Goal: Task Accomplishment & Management: Complete application form

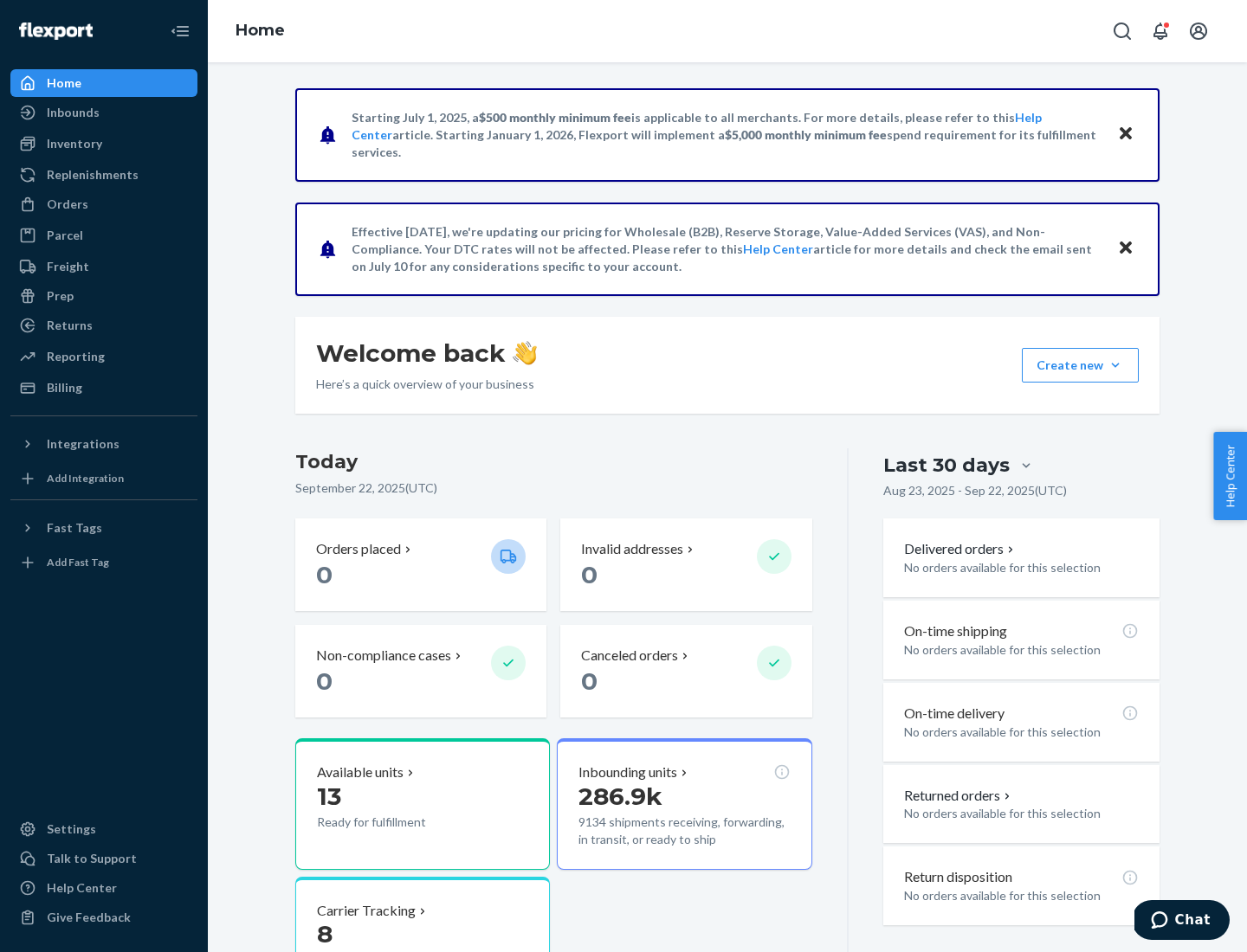
click at [1116, 365] on button "Create new Create new inbound Create new order Create new product" at bounding box center [1079, 364] width 117 height 34
click at [104, 113] on div "Inbounds" at bounding box center [103, 113] width 183 height 24
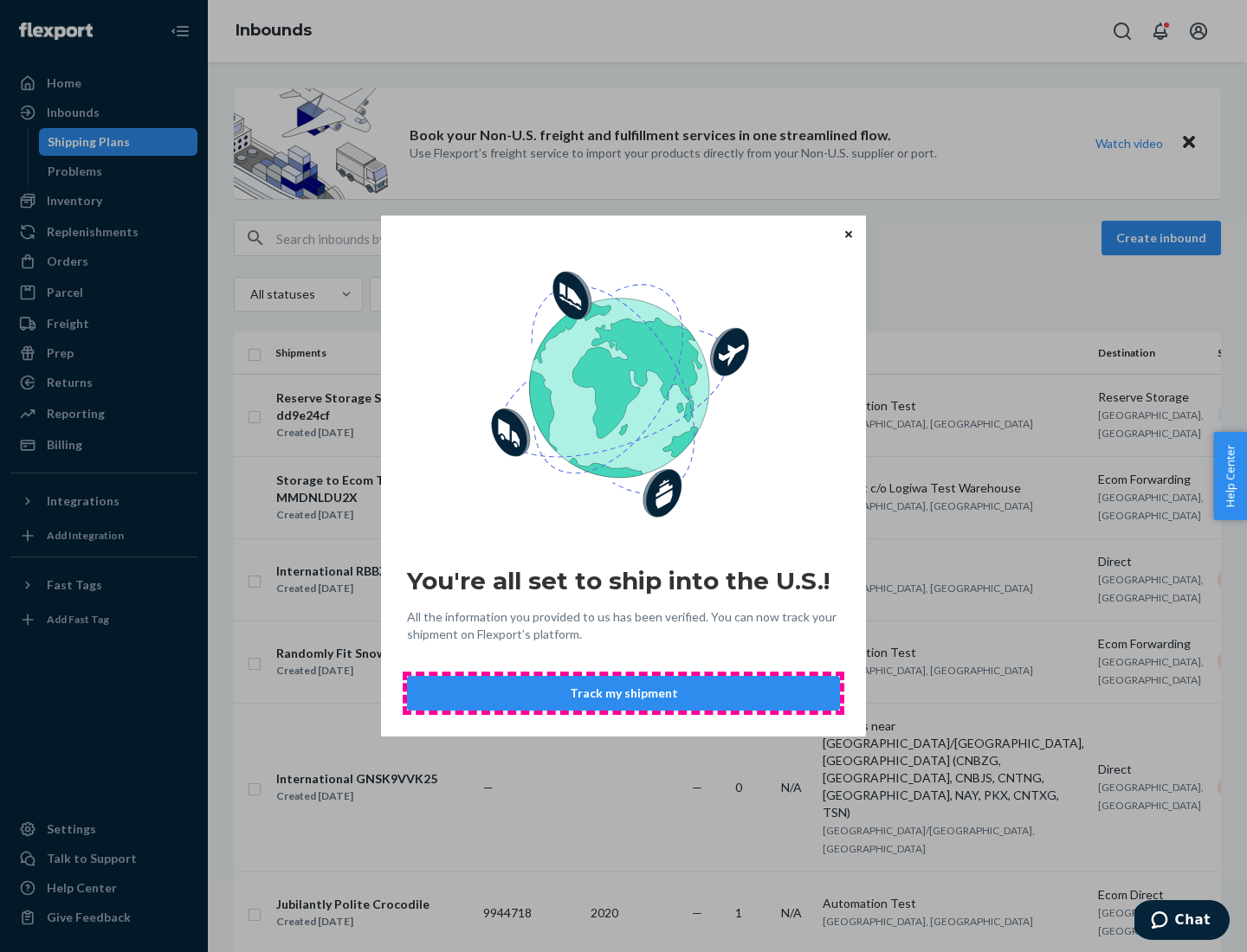
click at [623, 693] on button "Track my shipment" at bounding box center [623, 692] width 433 height 34
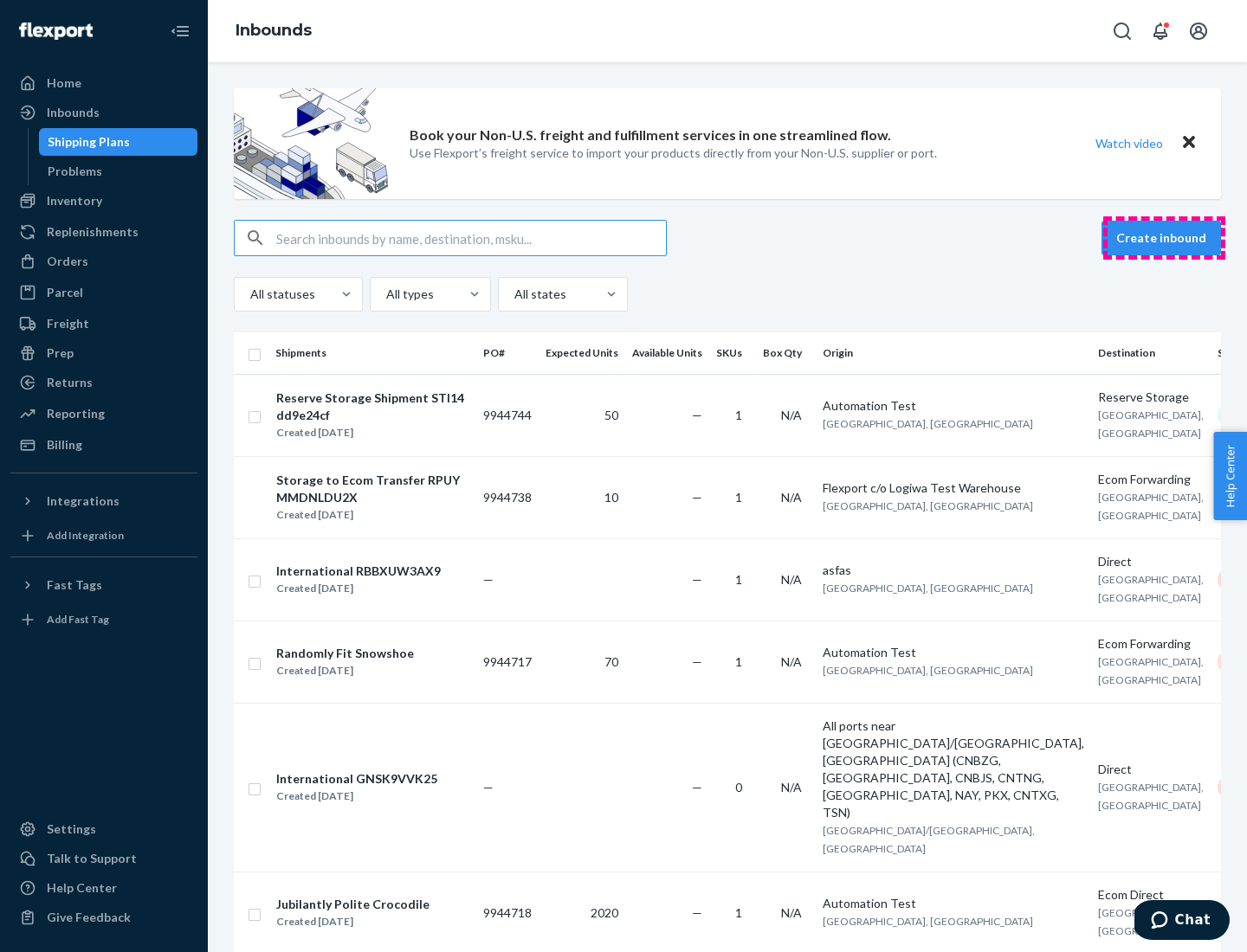
click at [1164, 238] on button "Create inbound" at bounding box center [1161, 237] width 120 height 34
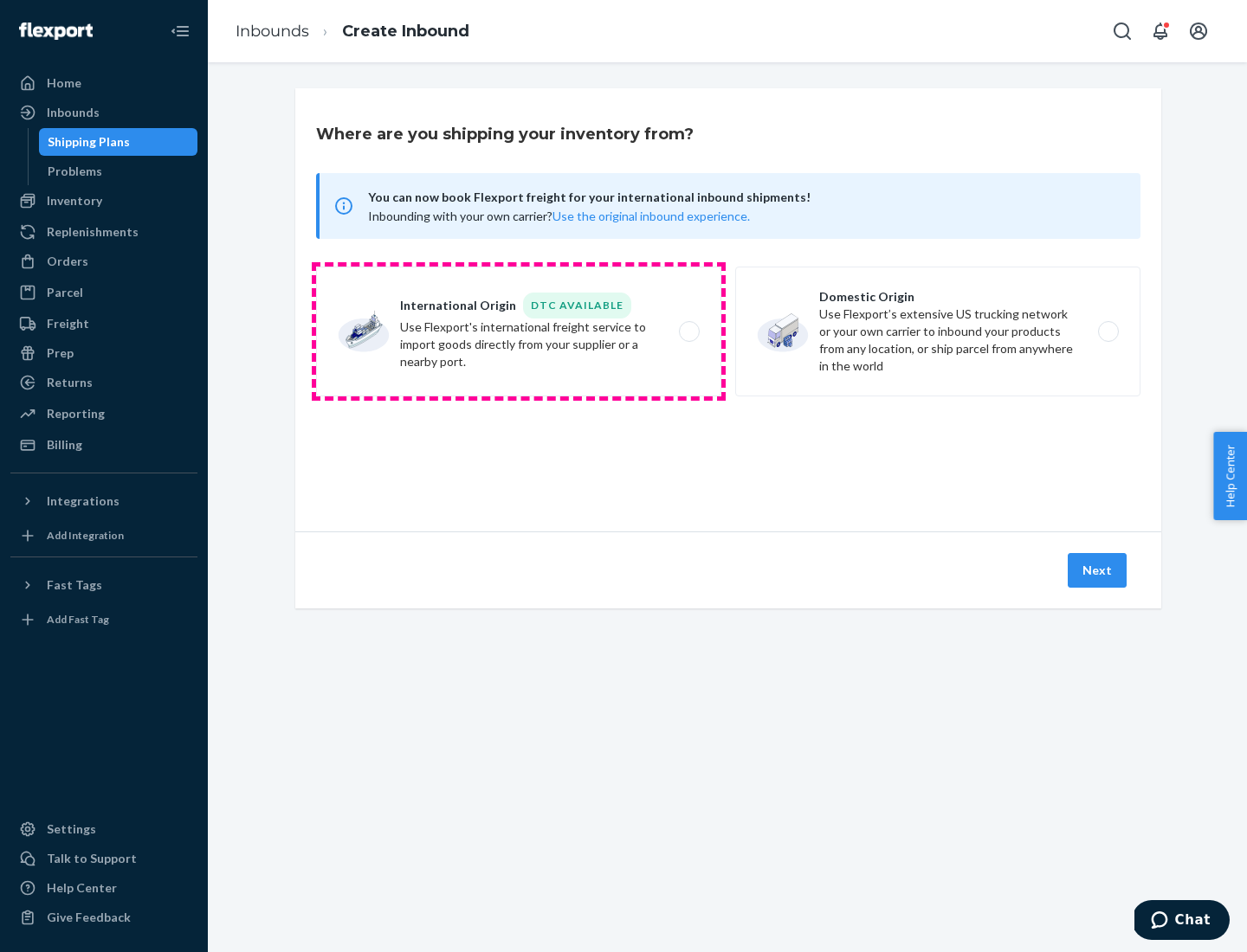
click at [518, 332] on label "International Origin DTC Available Use Flexport's international freight service…" at bounding box center [519, 331] width 406 height 130
click at [689, 332] on input "International Origin DTC Available Use Flexport's international freight service…" at bounding box center [694, 331] width 11 height 11
radio input "true"
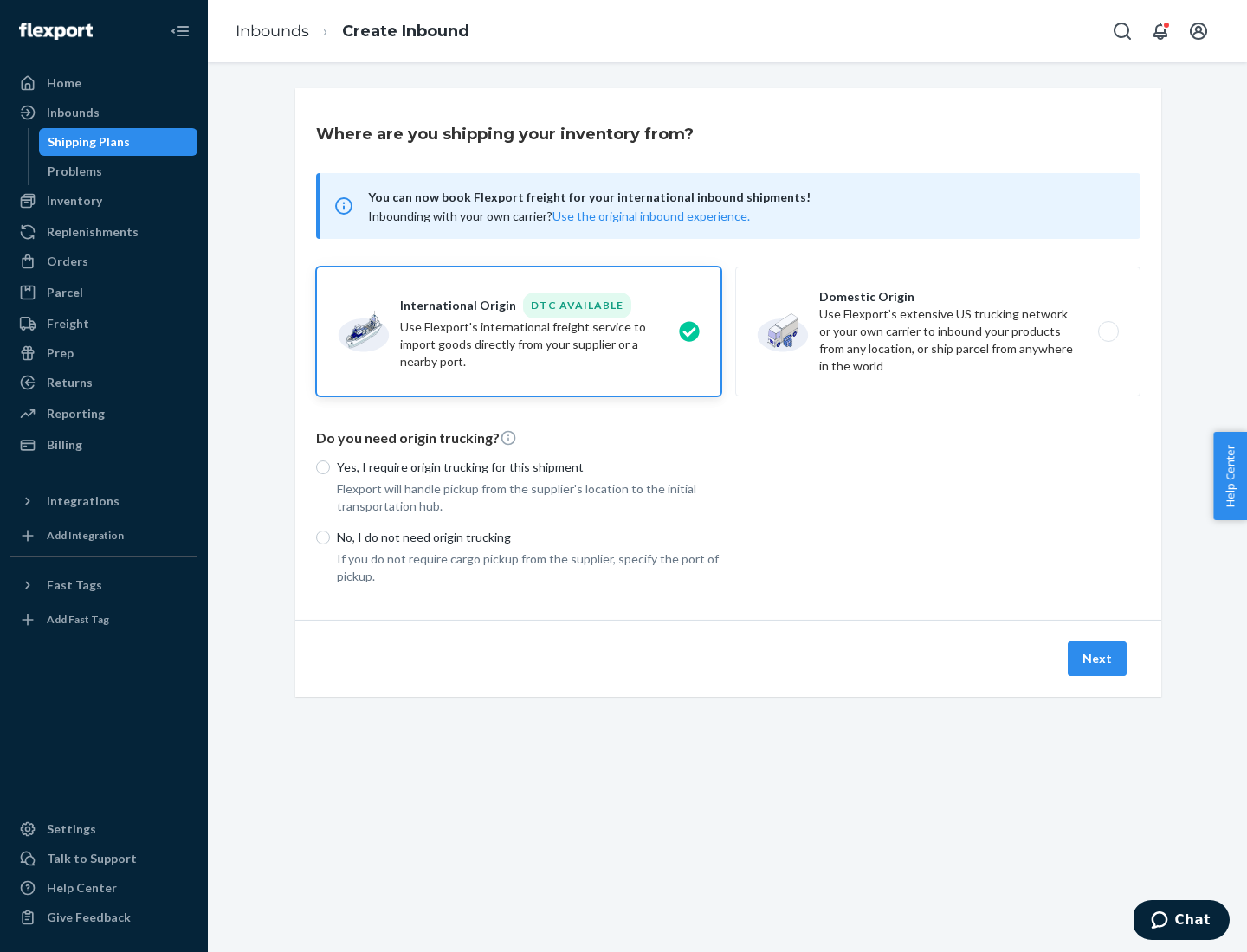
click at [529, 537] on p "No, I do not need origin trucking" at bounding box center [529, 538] width 384 height 18
click at [330, 537] on input "No, I do not need origin trucking" at bounding box center [323, 538] width 14 height 14
radio input "true"
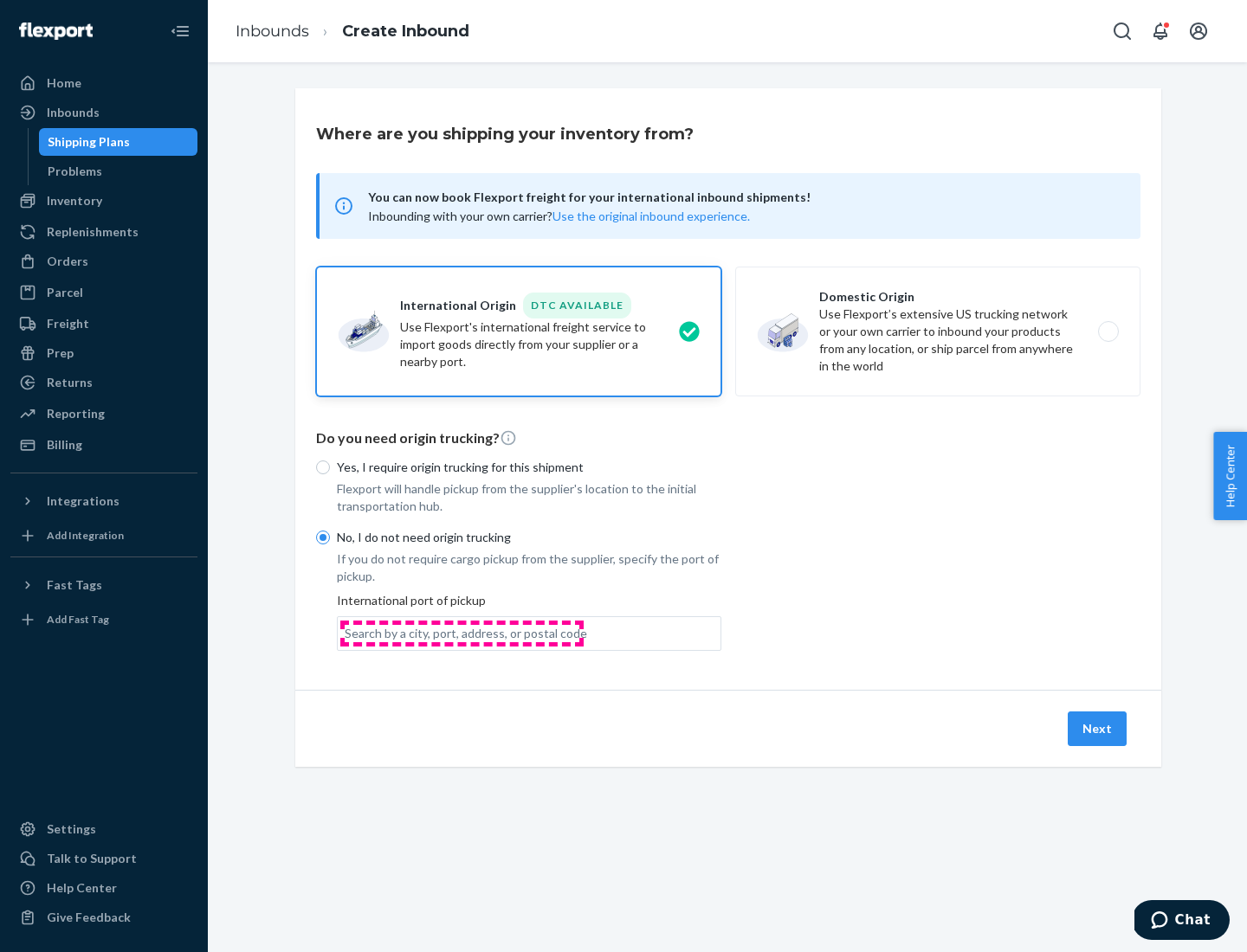
click at [461, 633] on div "Search by a city, port, address, or postal code" at bounding box center [466, 634] width 243 height 18
click at [347, 633] on input "Search by a city, port, address, or postal code" at bounding box center [346, 634] width 2 height 18
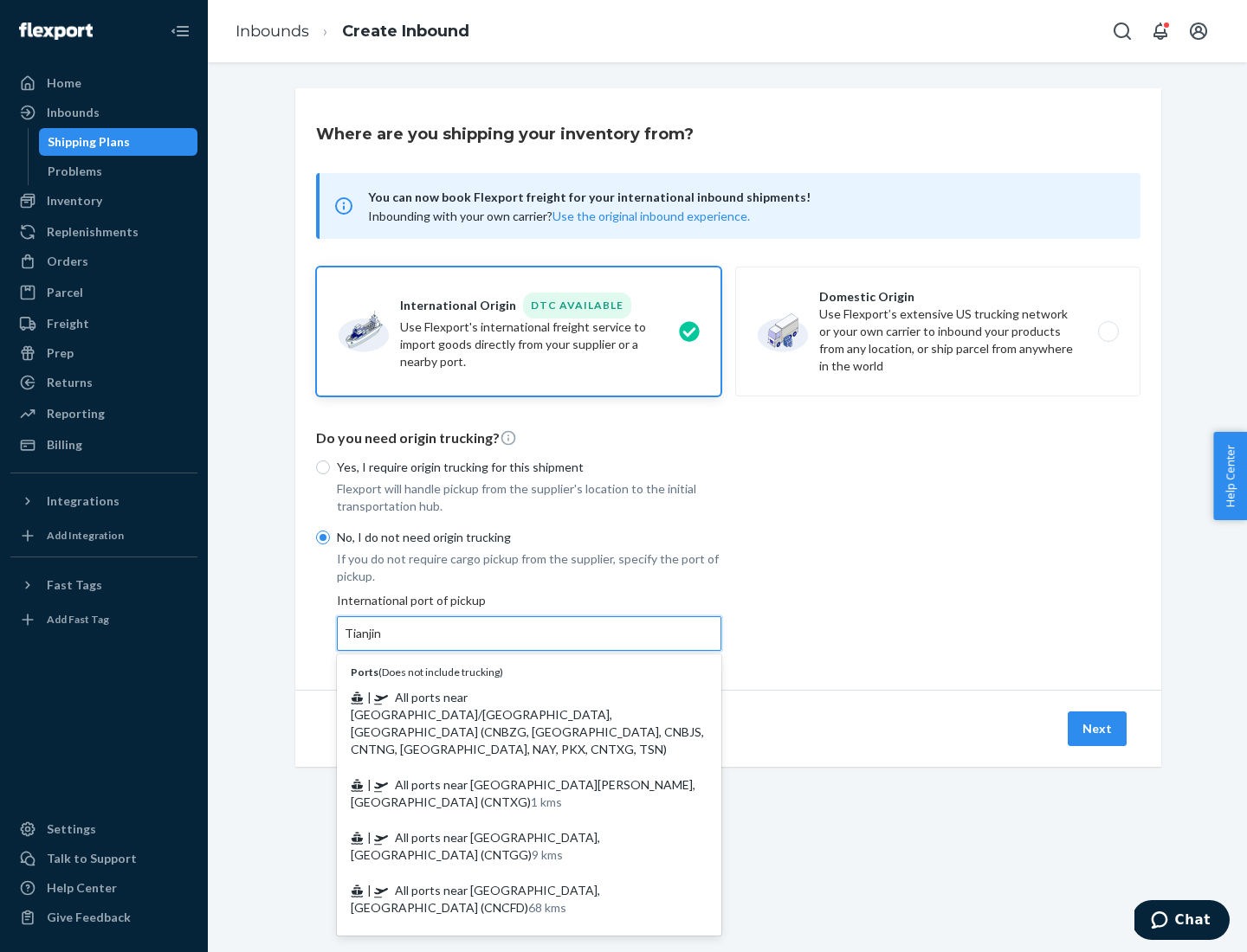
click at [511, 697] on span "| All ports near [GEOGRAPHIC_DATA]/[GEOGRAPHIC_DATA], [GEOGRAPHIC_DATA] (CNBZG,…" at bounding box center [527, 724] width 354 height 67
click at [383, 643] on input "Tianjin" at bounding box center [363, 634] width 38 height 18
type input "All ports near [GEOGRAPHIC_DATA]/[GEOGRAPHIC_DATA], [GEOGRAPHIC_DATA] (CNBZG, […"
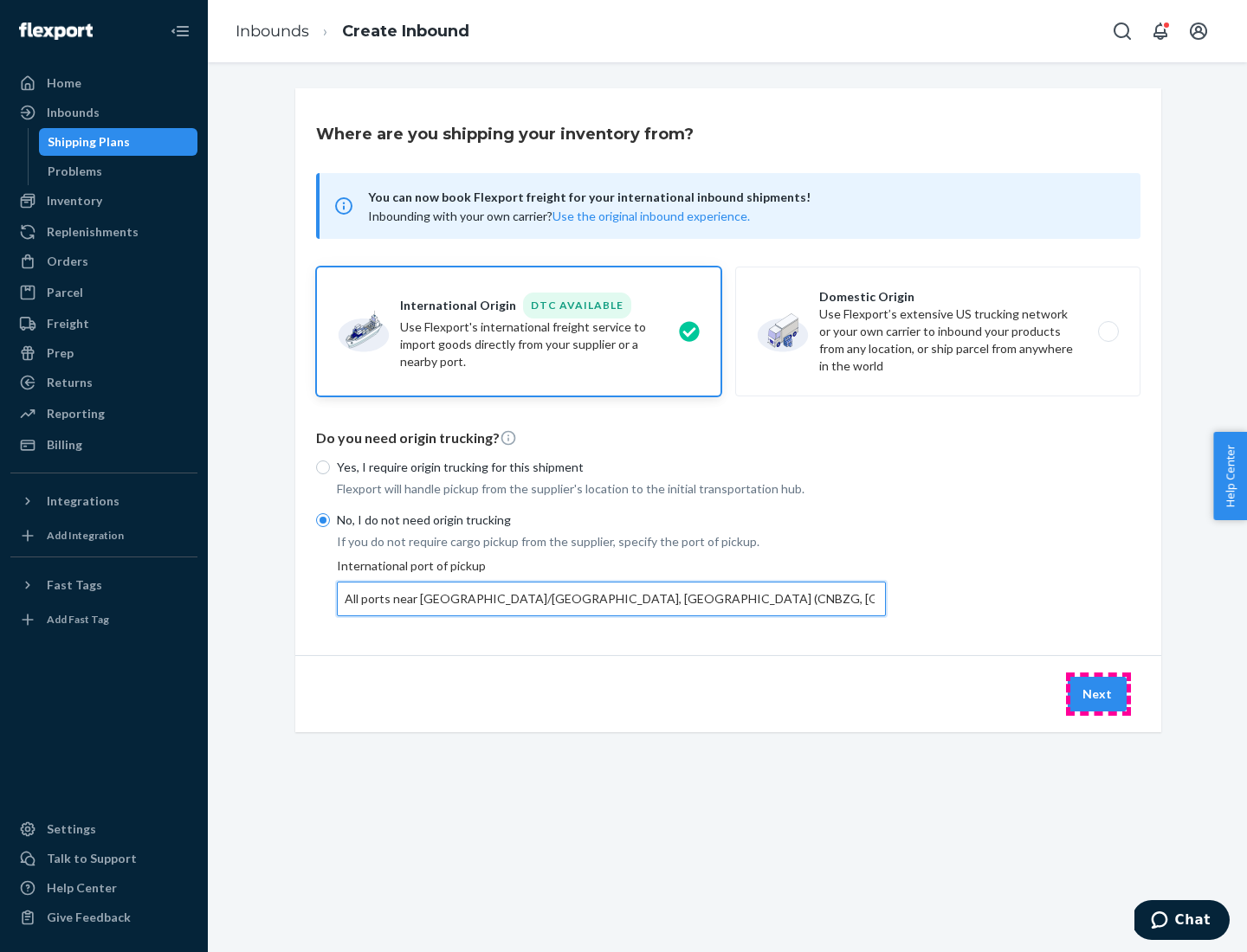
click at [1098, 693] on button "Next" at bounding box center [1097, 693] width 59 height 34
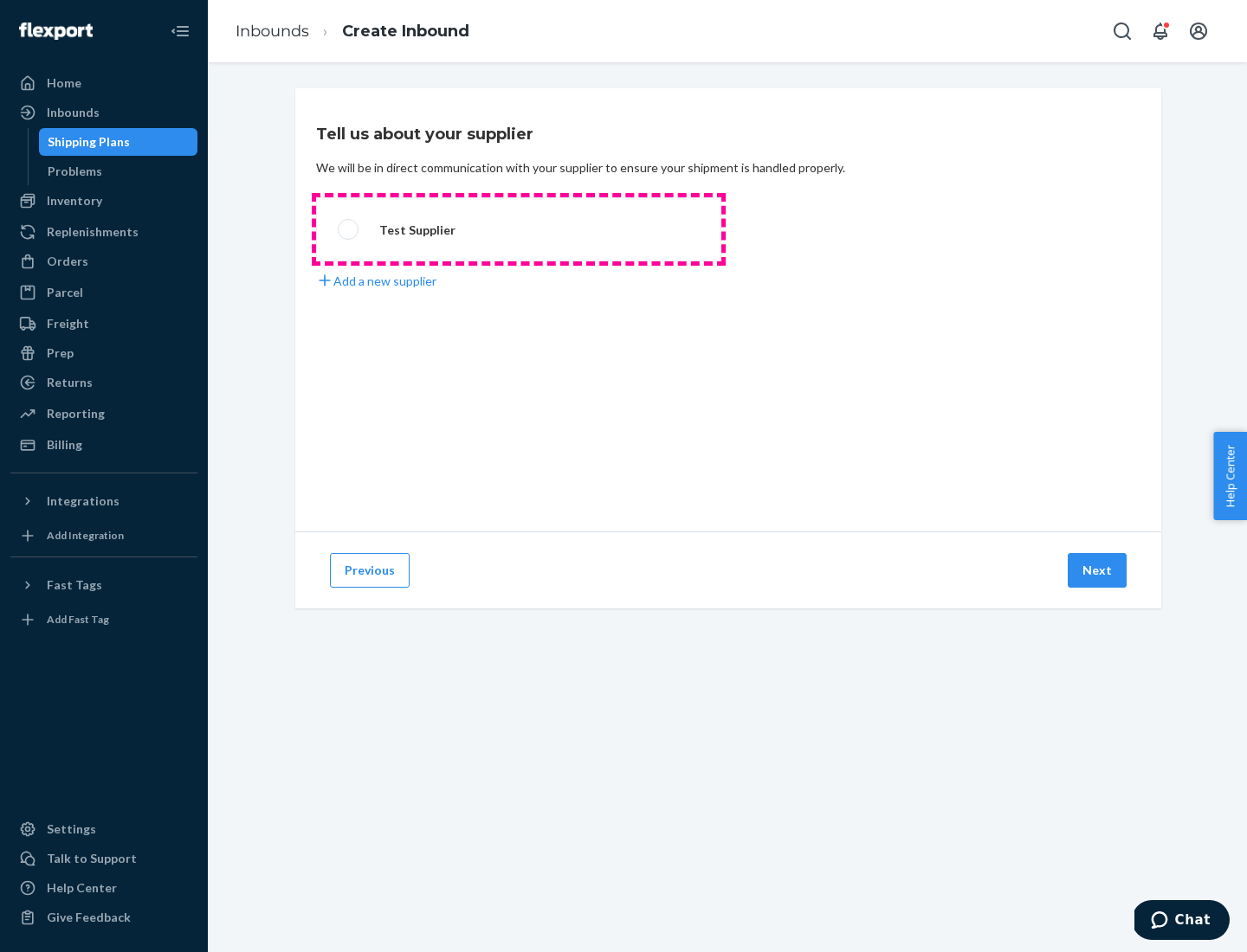
click at [518, 229] on label "Test Supplier" at bounding box center [519, 229] width 406 height 64
click at [349, 229] on input "Test Supplier" at bounding box center [343, 229] width 11 height 11
radio input "true"
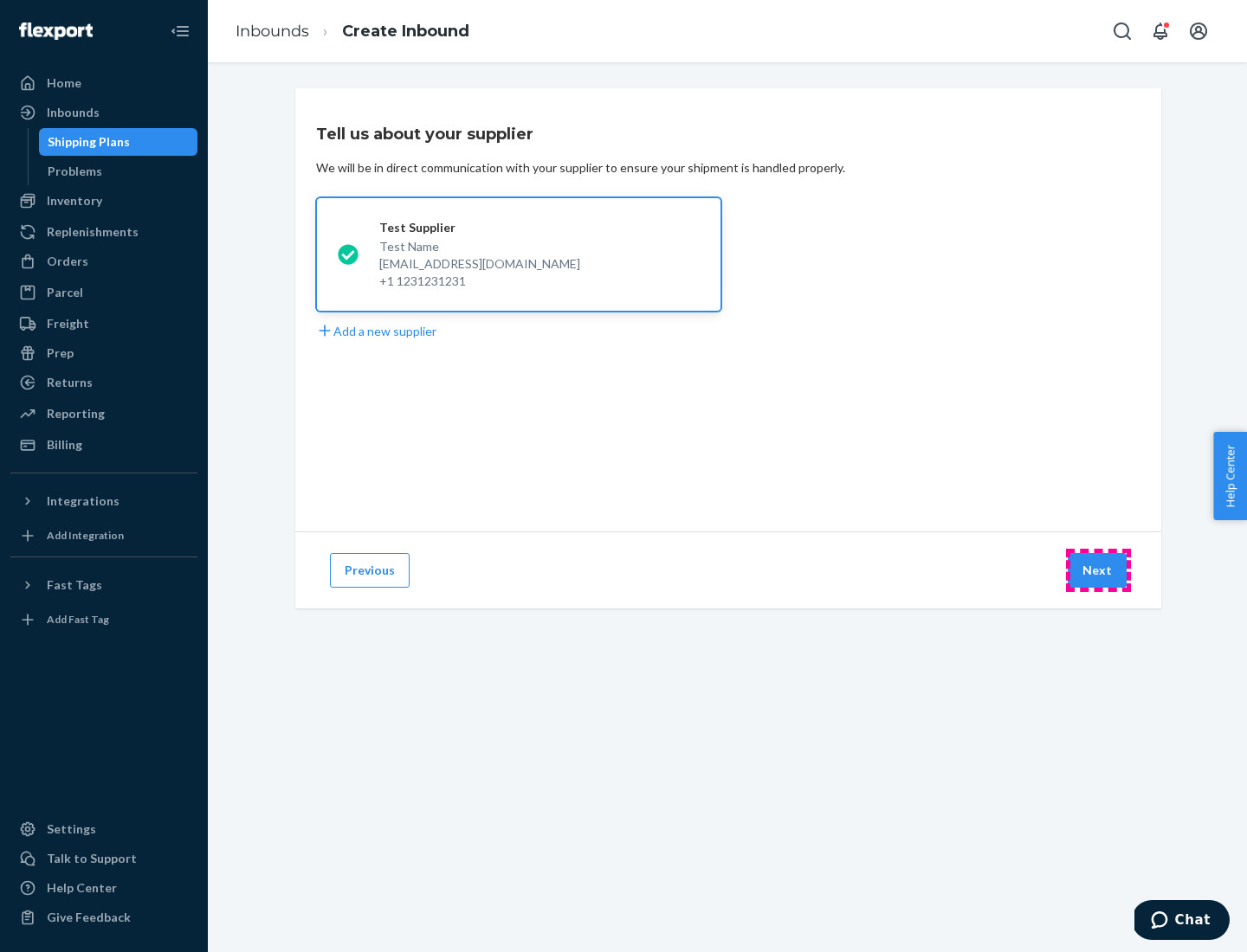
click at [1098, 571] on button "Next" at bounding box center [1097, 570] width 59 height 34
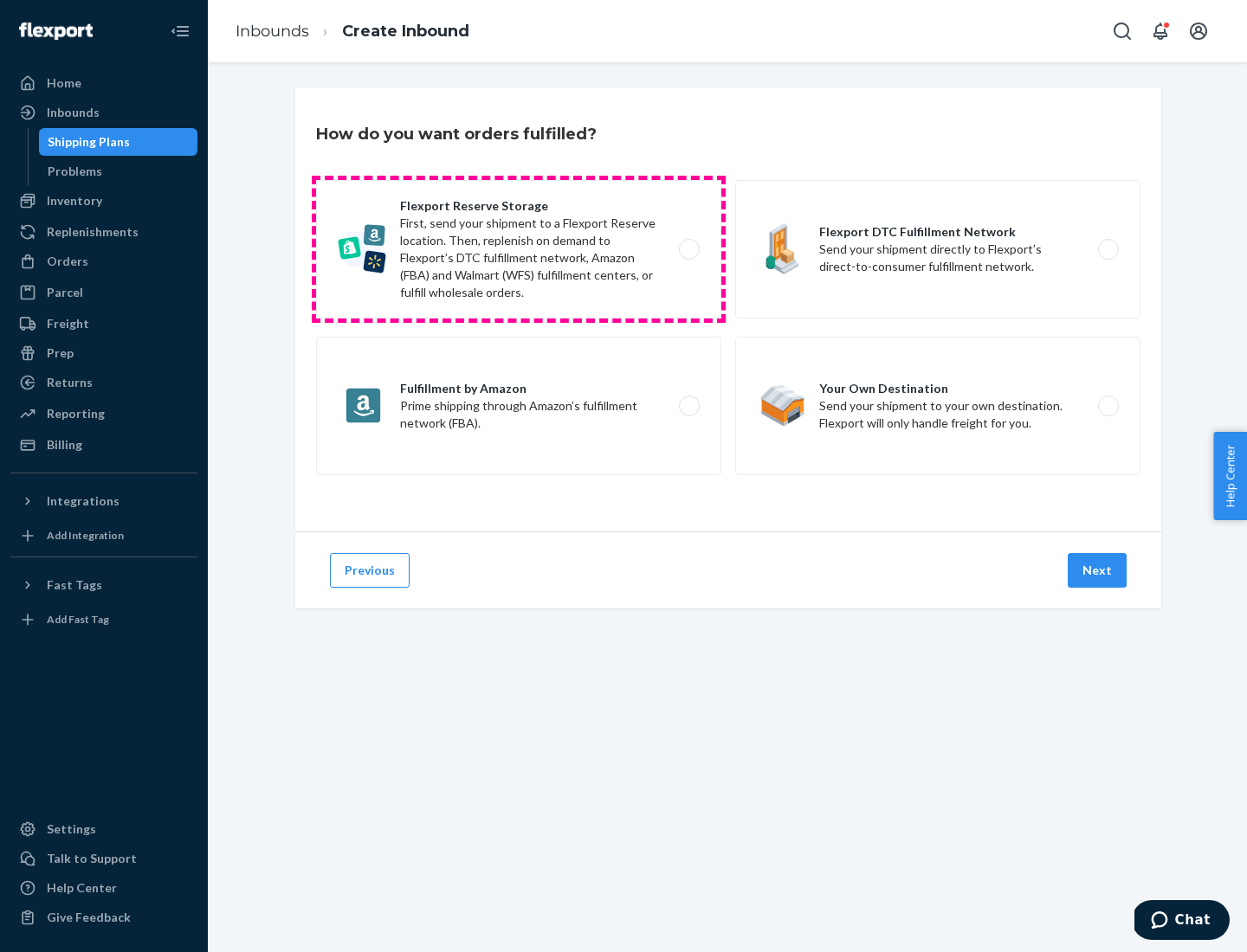
click at [518, 250] on label "Flexport Reserve Storage First, send your shipment to a Flexport Reserve locati…" at bounding box center [519, 249] width 406 height 138
click at [689, 250] on input "Flexport Reserve Storage First, send your shipment to a Flexport Reserve locati…" at bounding box center [694, 249] width 11 height 11
radio input "true"
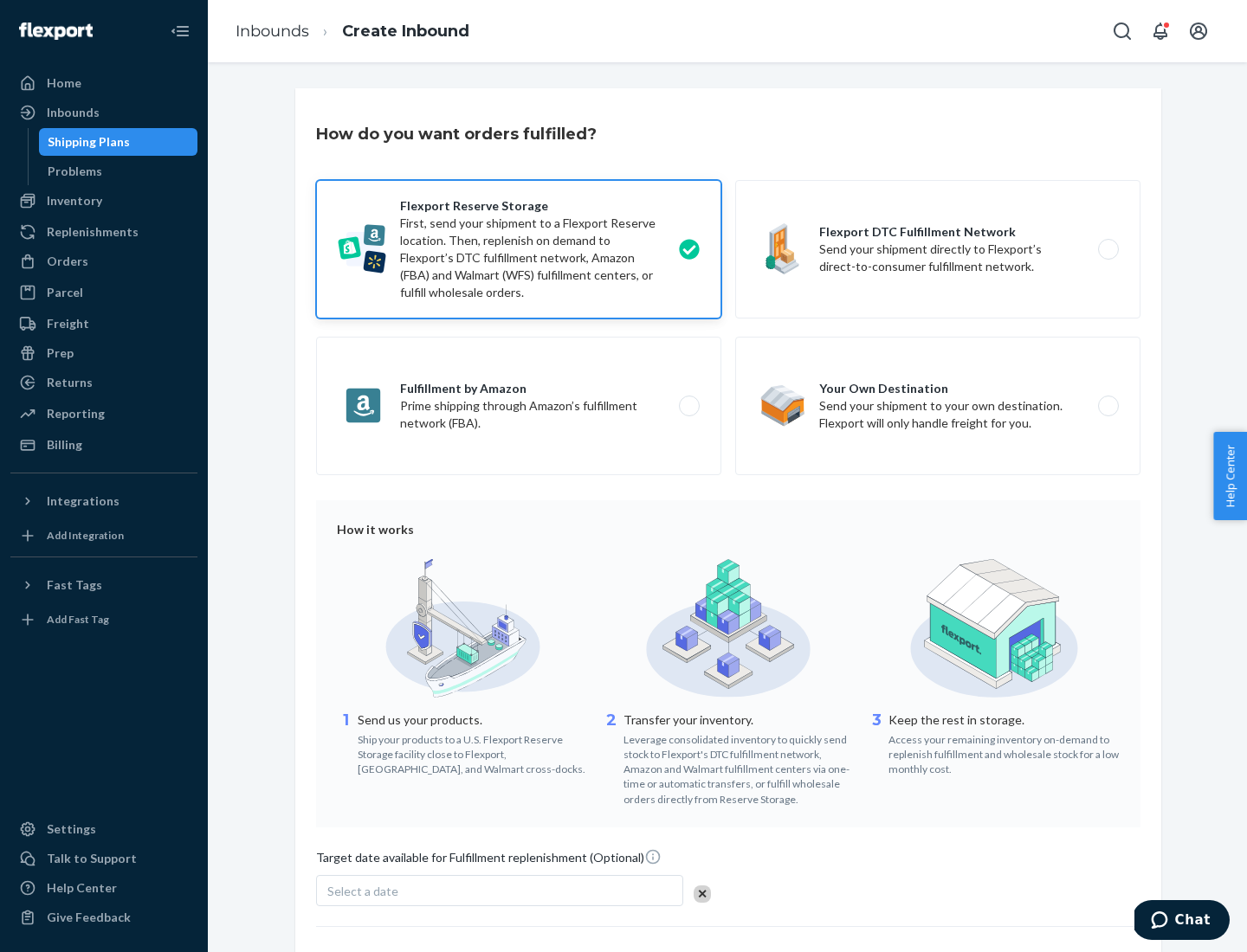
scroll to position [142, 0]
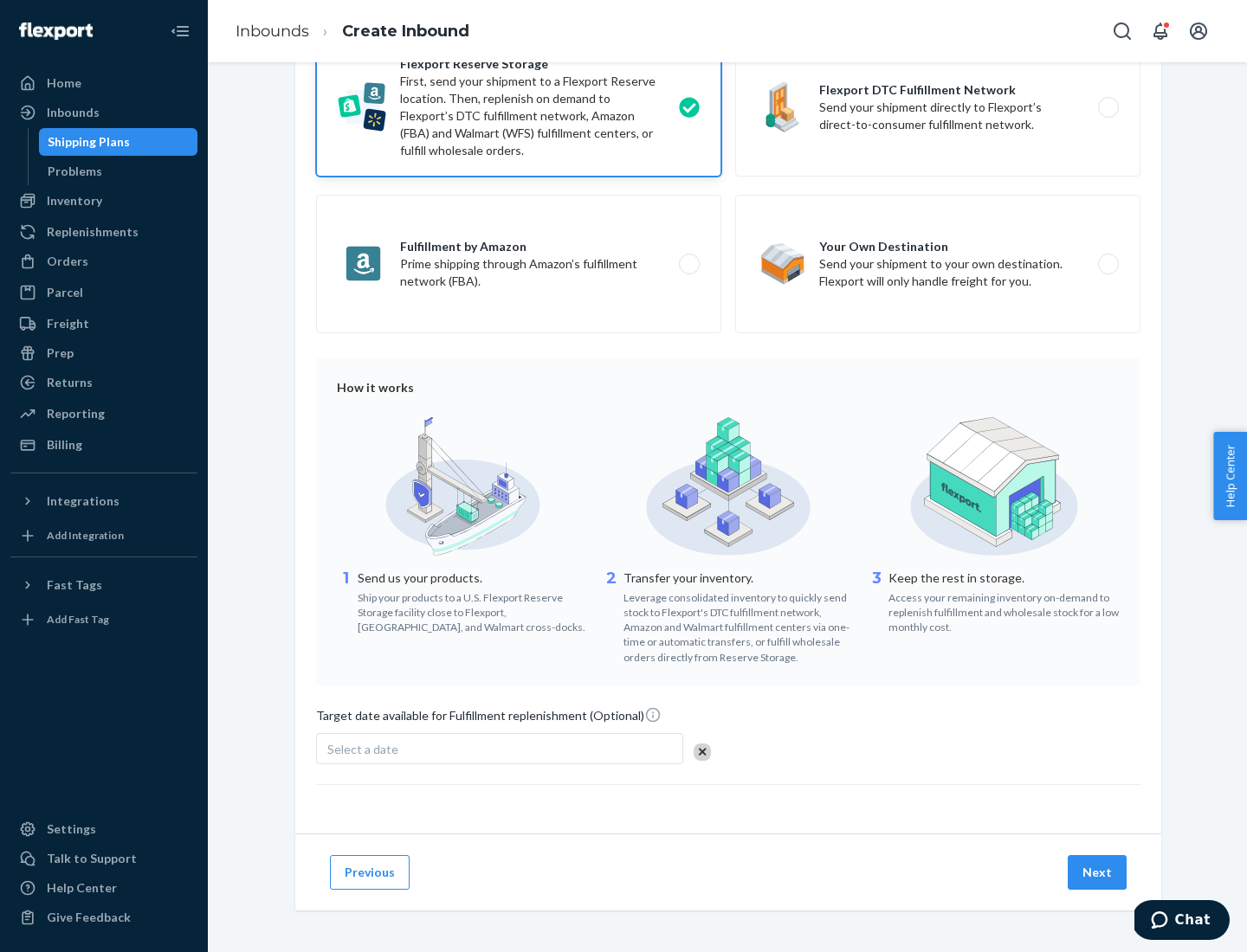
click at [1098, 872] on button "Next" at bounding box center [1097, 872] width 59 height 34
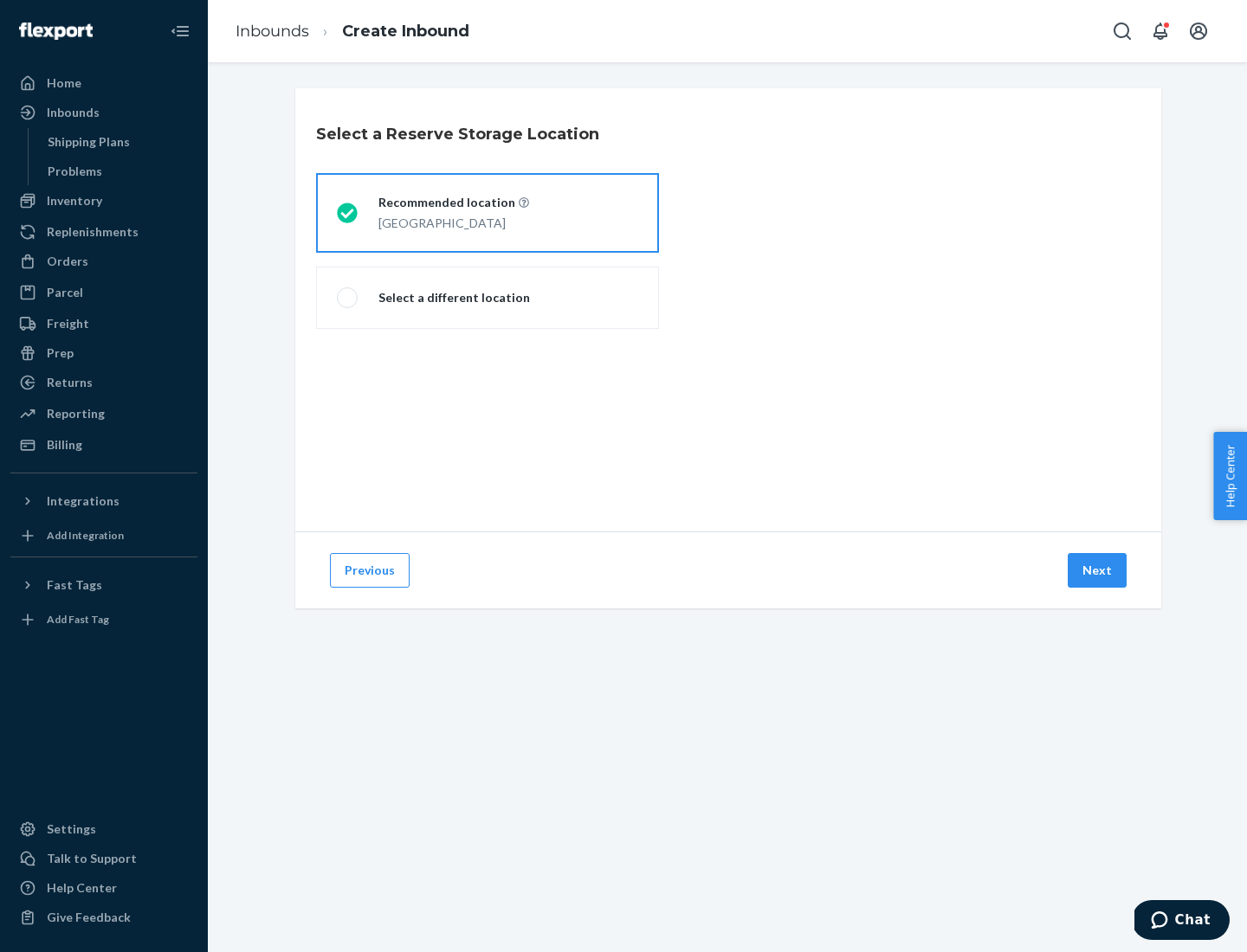
click at [488, 213] on div "[GEOGRAPHIC_DATA]" at bounding box center [454, 221] width 151 height 21
click at [348, 213] on input "Recommended location [GEOGRAPHIC_DATA]" at bounding box center [342, 213] width 11 height 11
click at [1098, 571] on button "Next" at bounding box center [1097, 570] width 59 height 34
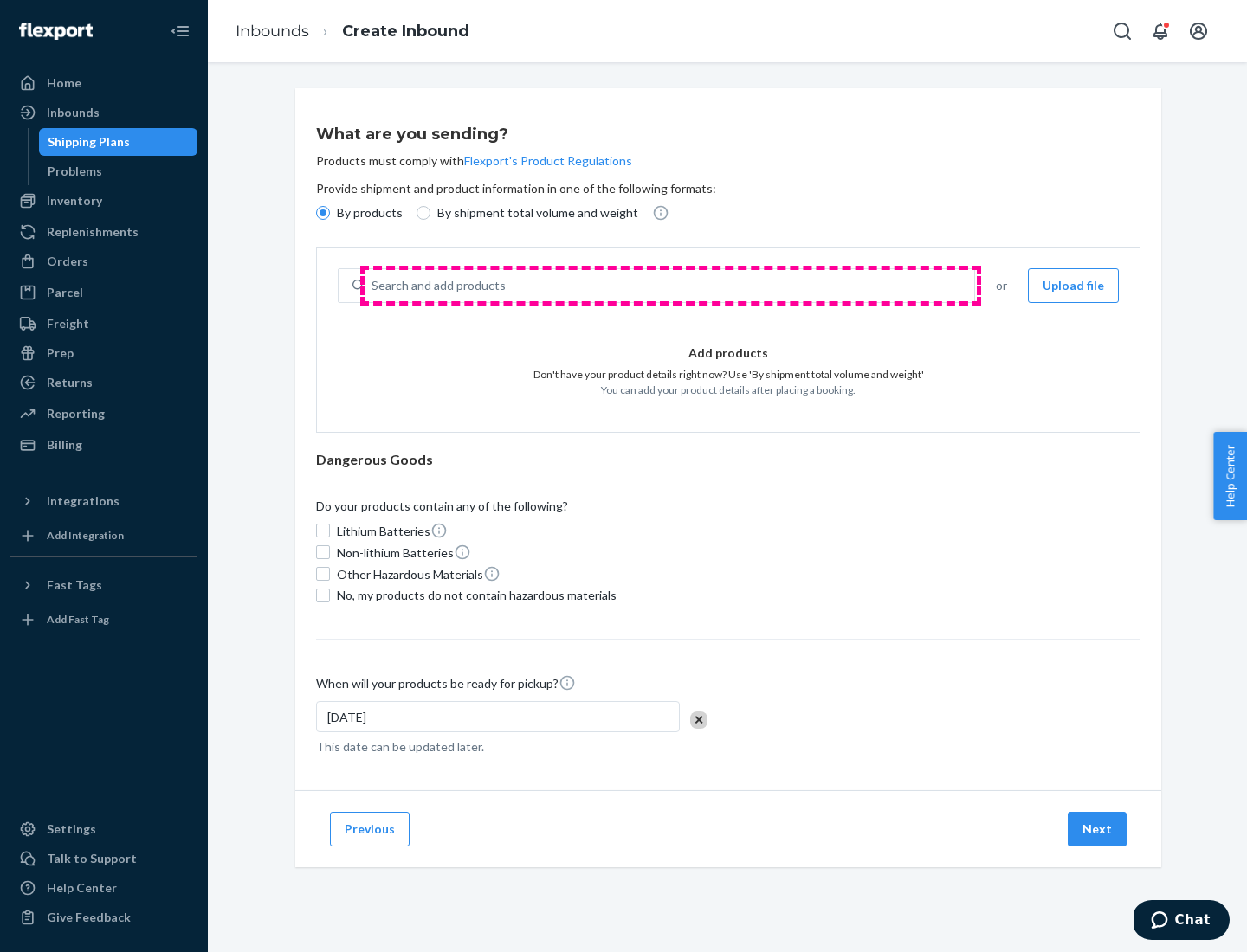
click at [670, 286] on div "Search and add products" at bounding box center [669, 286] width 609 height 31
click at [373, 286] on input "Search and add products" at bounding box center [372, 286] width 2 height 18
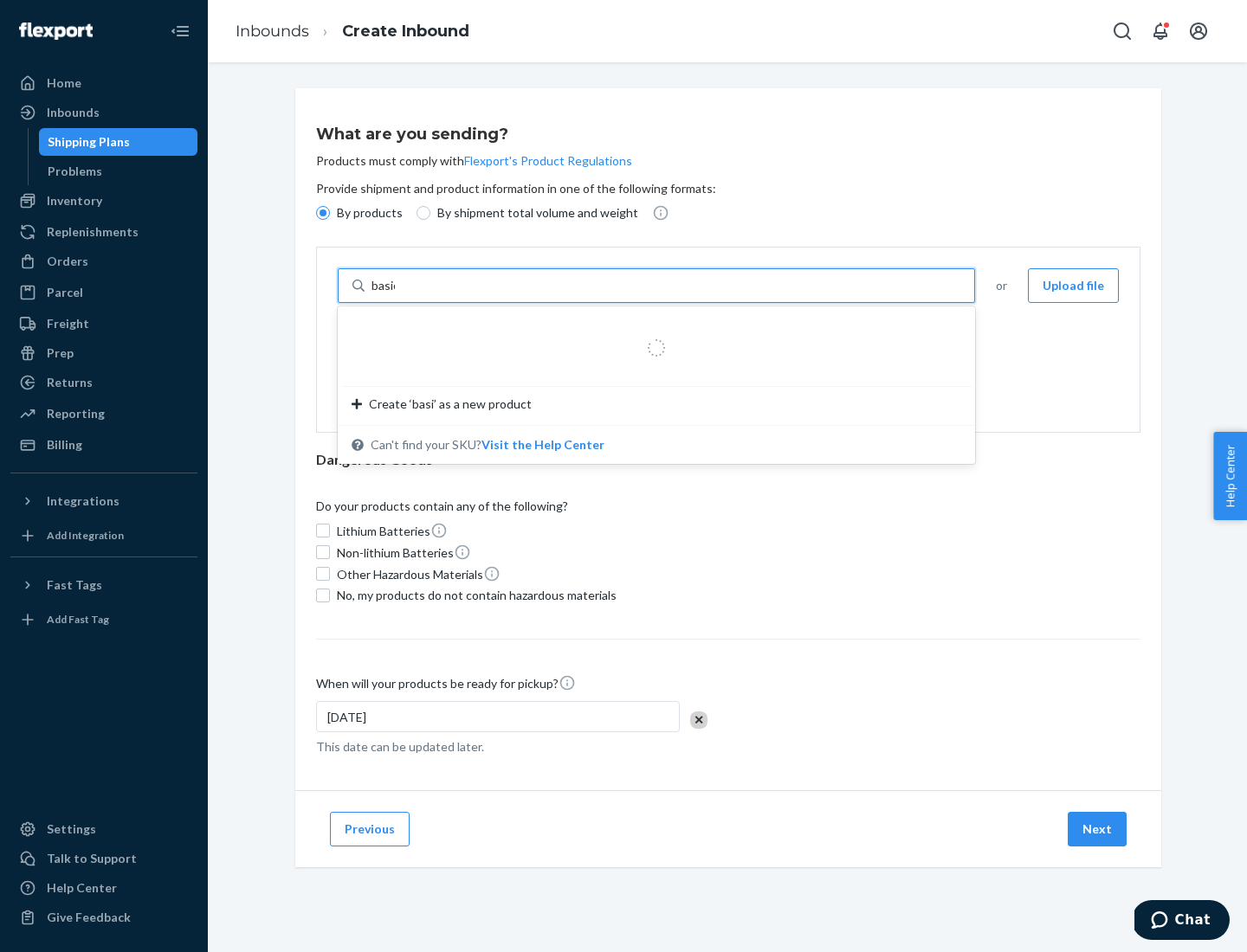
type input "basic"
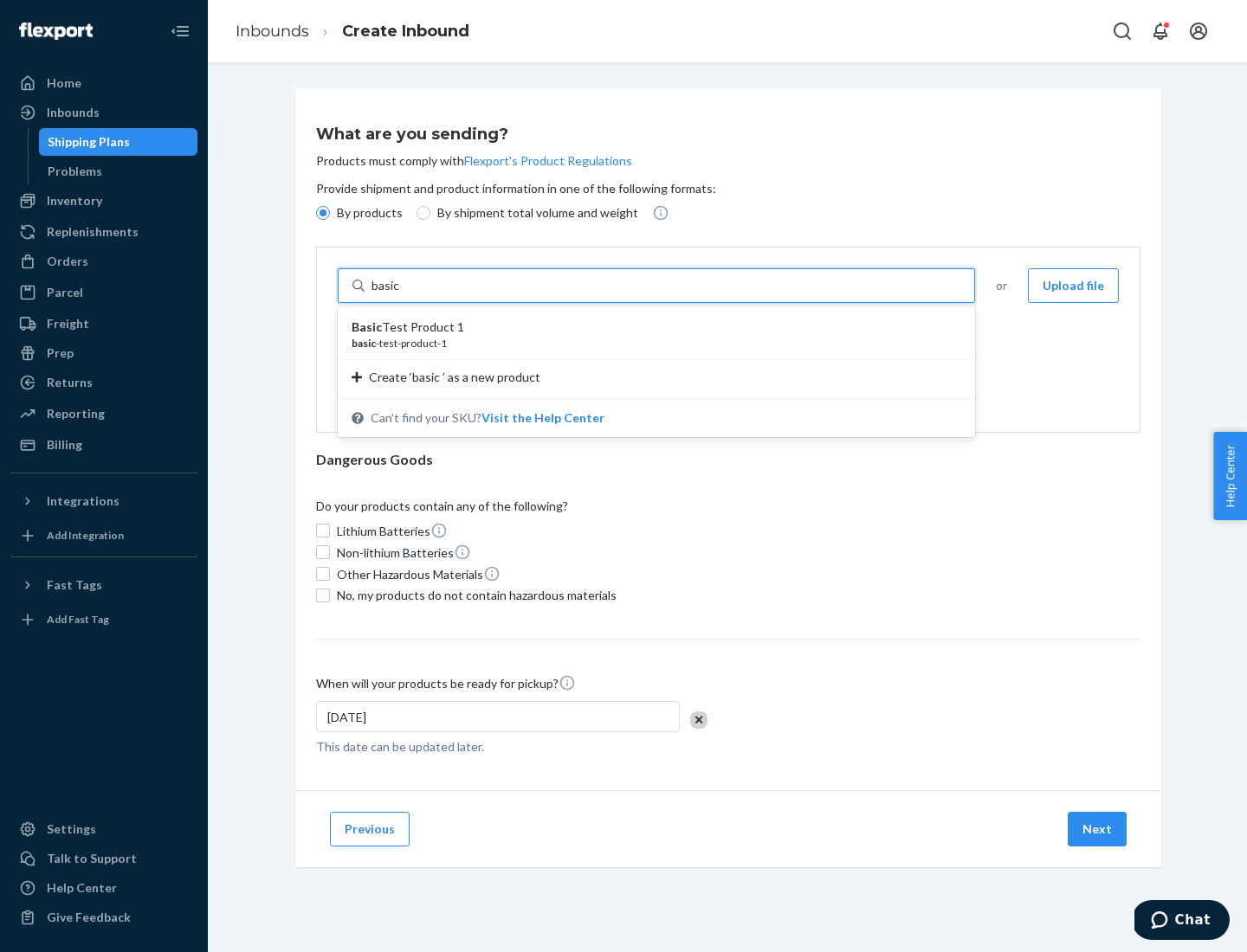
click at [650, 327] on div "Basic Test Product 1" at bounding box center [649, 327] width 596 height 18
click at [403, 295] on input "basic" at bounding box center [387, 286] width 31 height 18
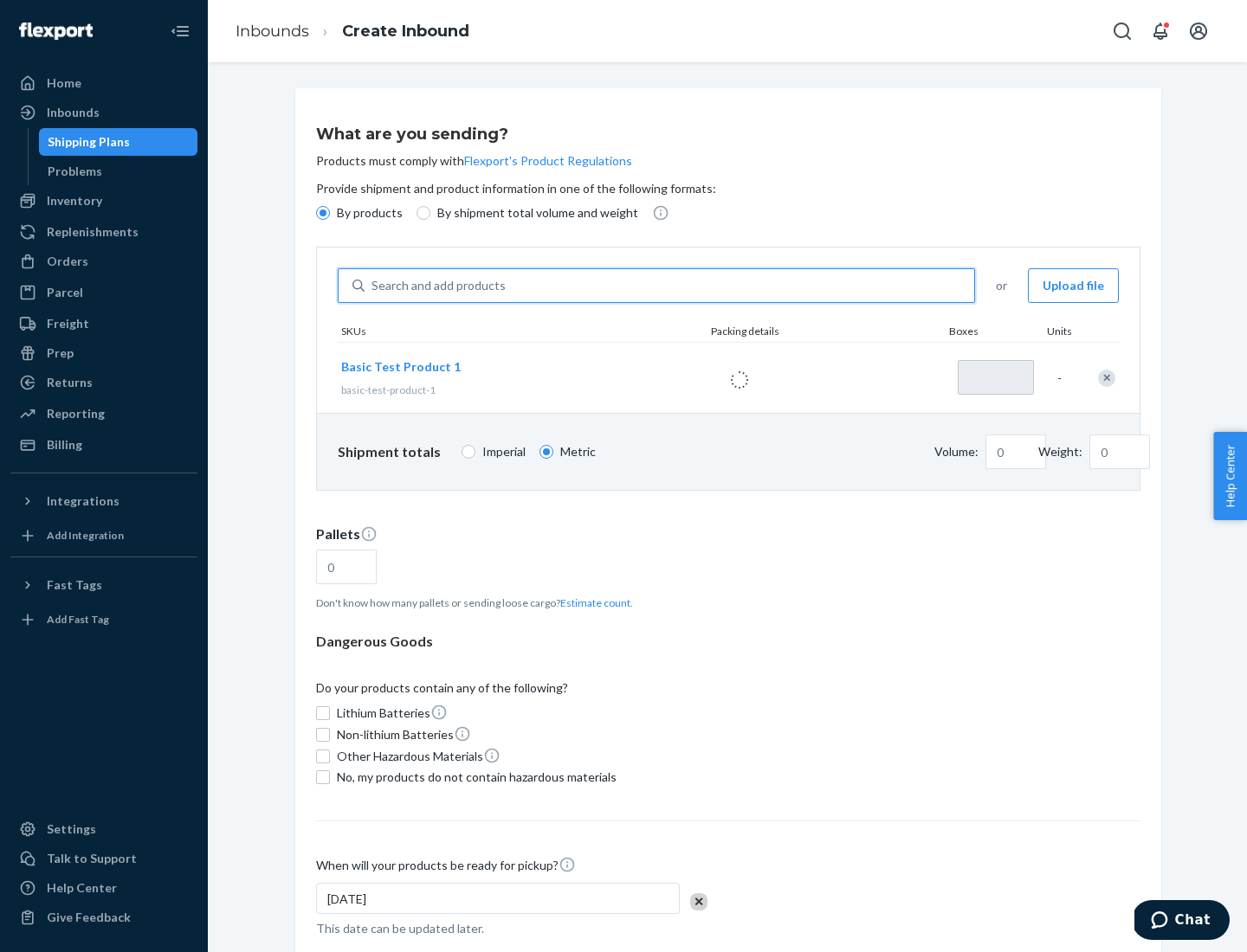
type input "1"
type input "1.09"
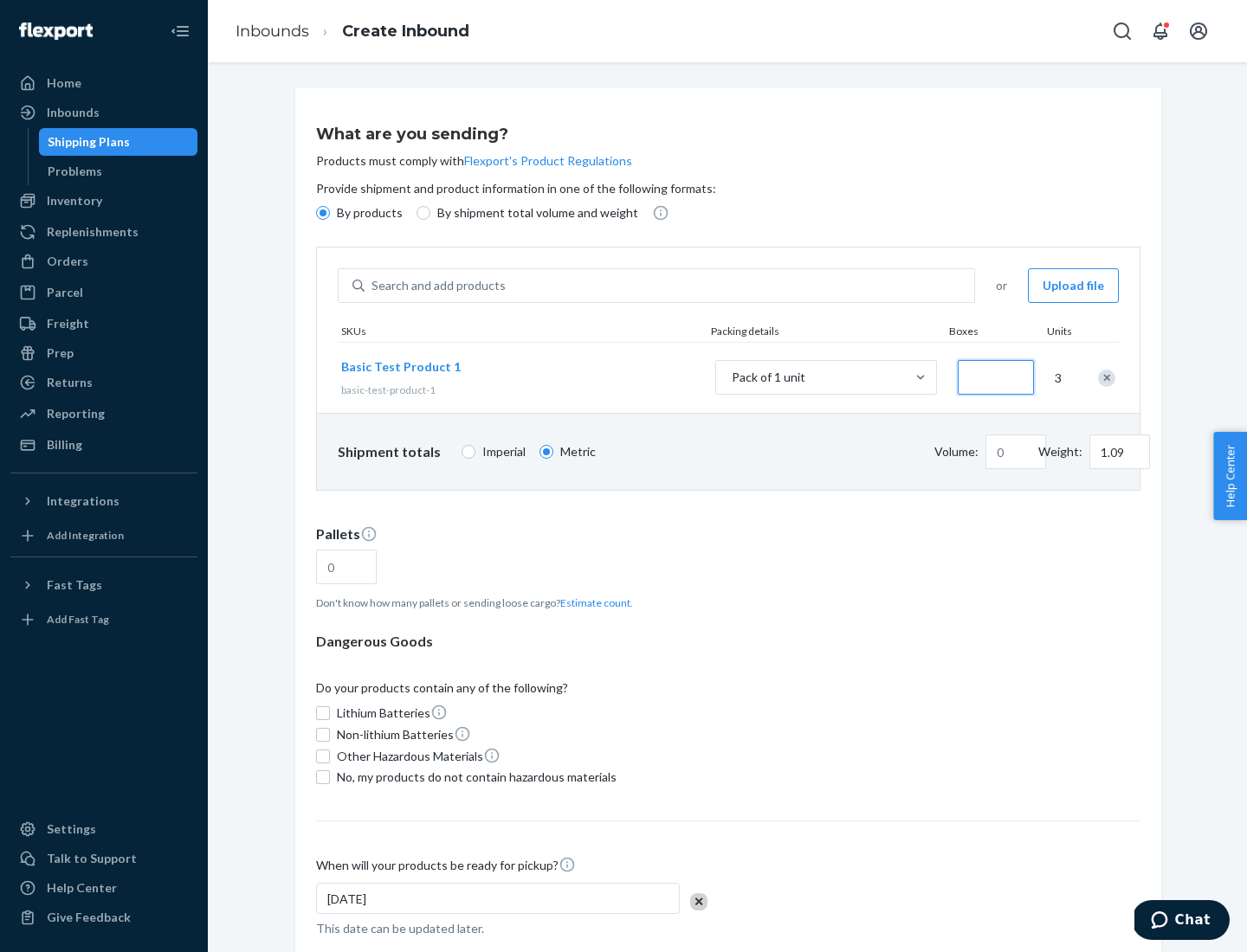
type input "3.27"
type input "3"
type input "0.01"
type input "32.66"
type input "30"
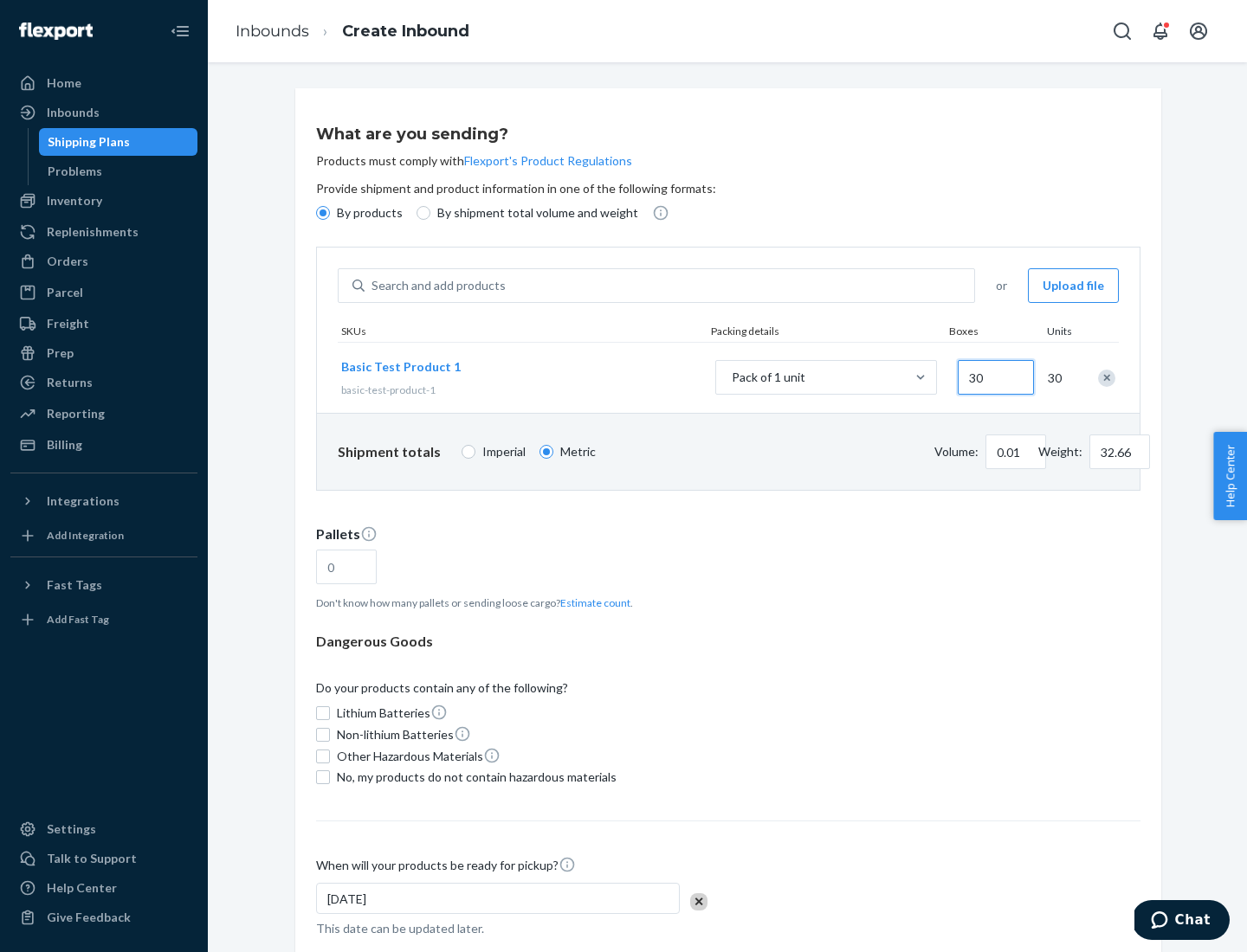
type input "0.07"
type input "326.59"
type input "300"
type input "0.68"
type input "3265.86"
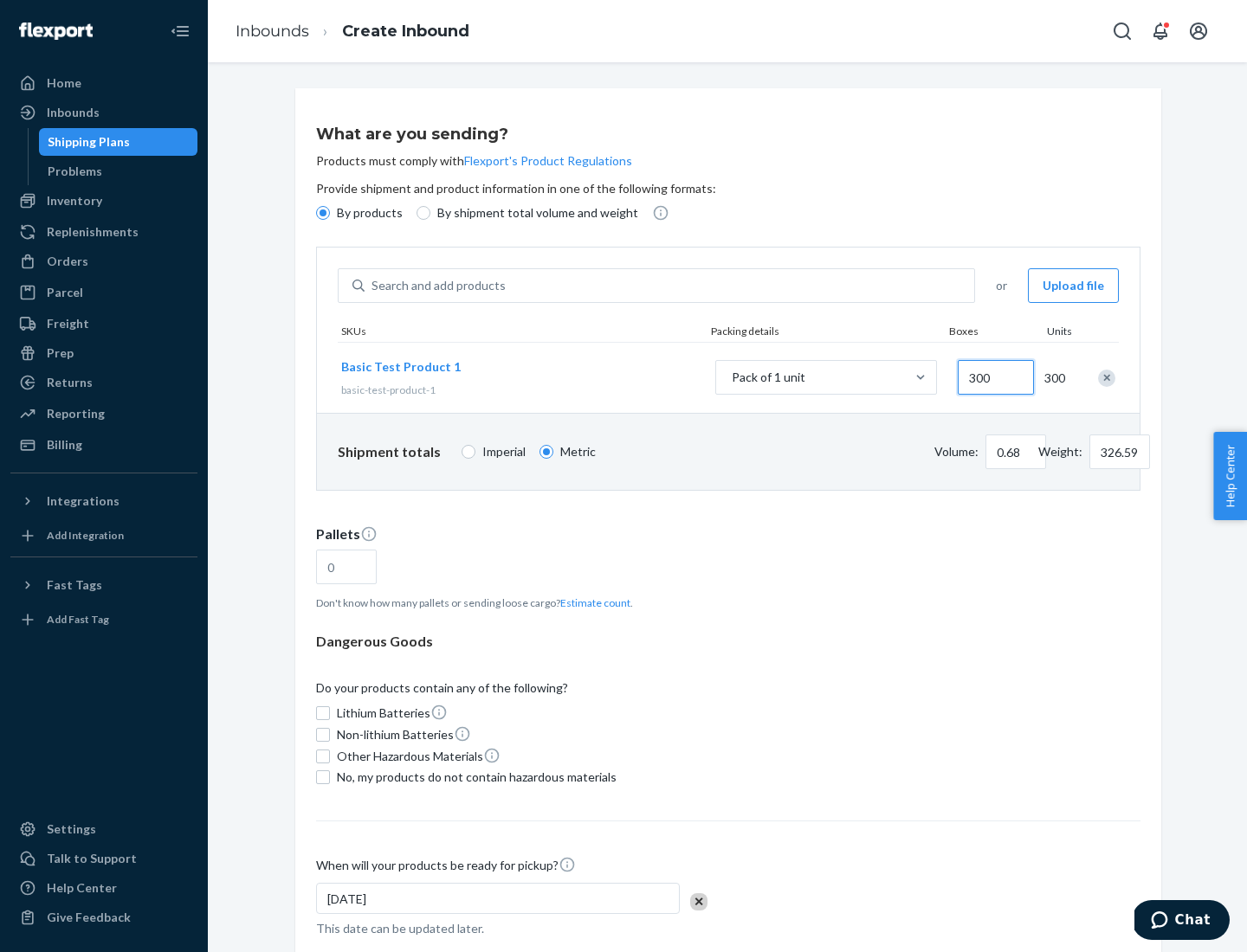
type input "3000"
type input "1.09"
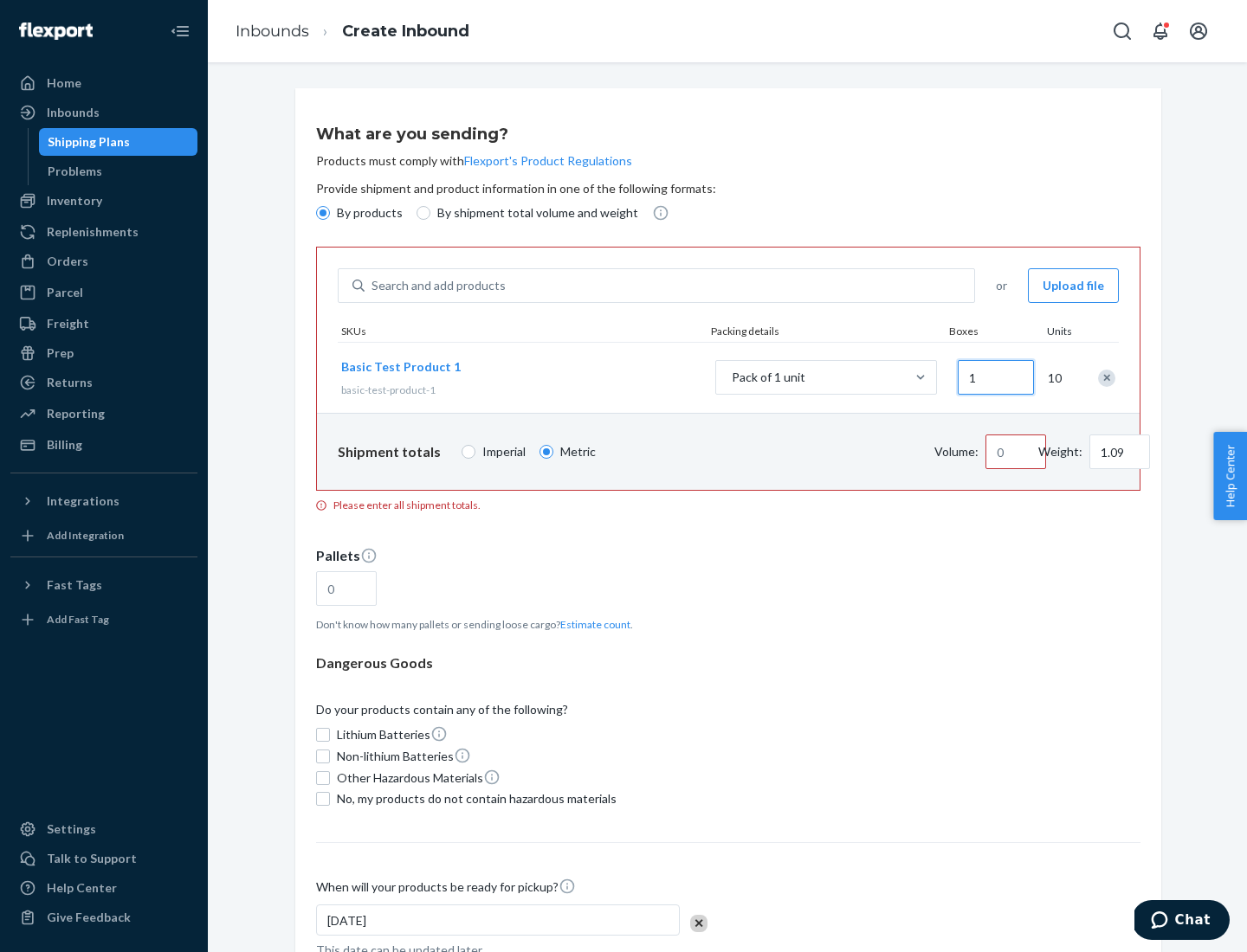
type input "10"
type input "10.89"
type input "100"
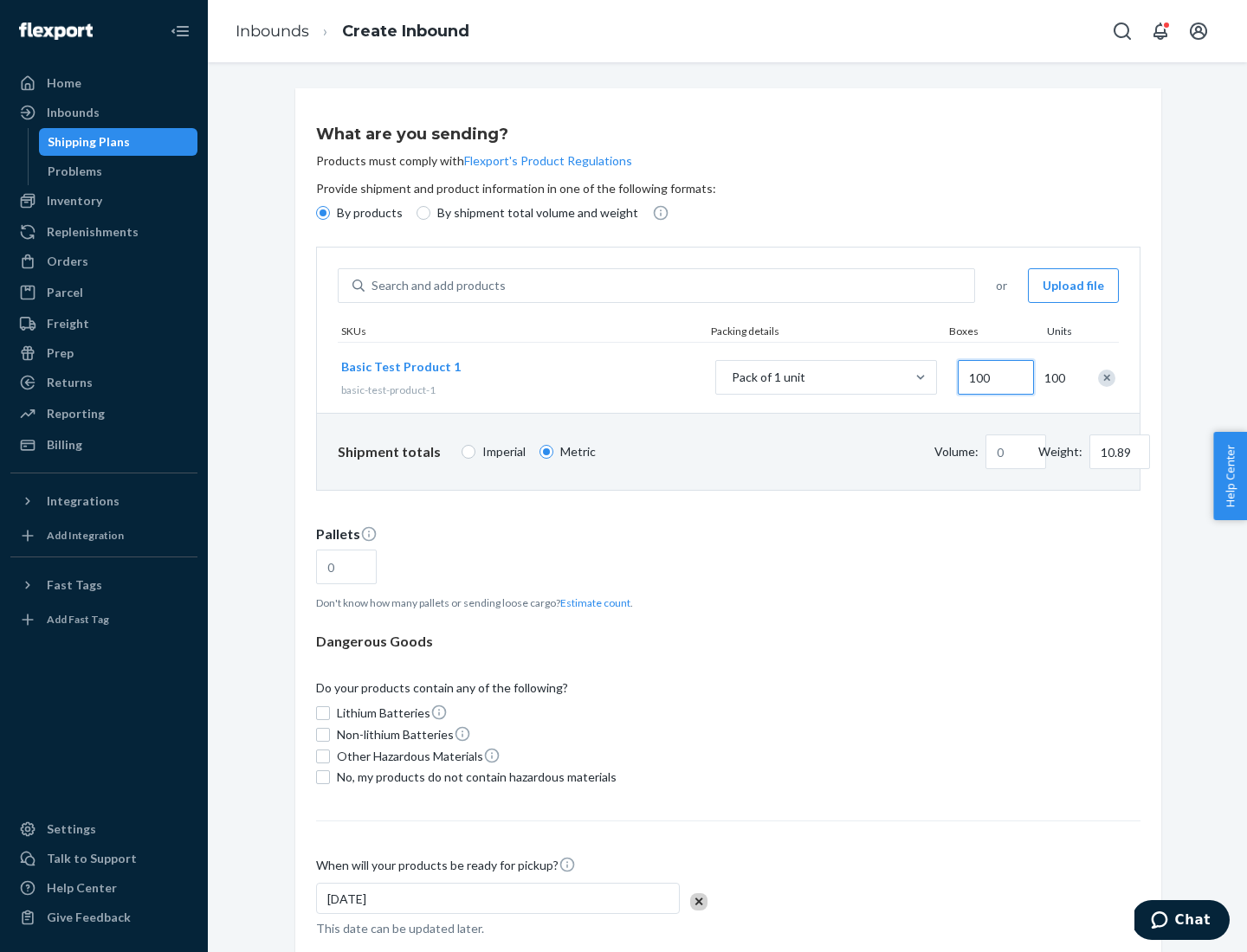
type input "0.02"
type input "108.86"
type input "1000"
type input "0.23"
type input "1088.62"
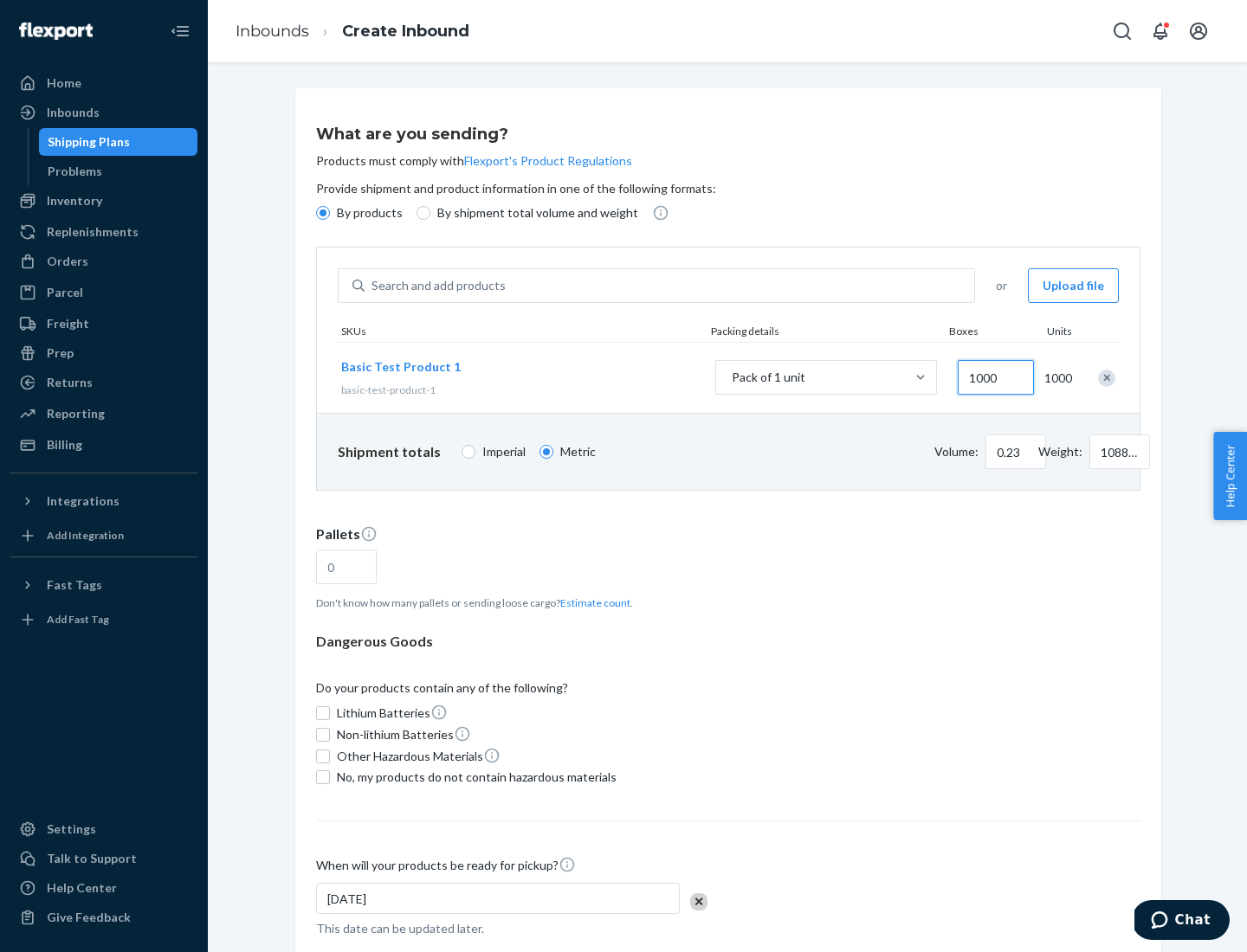
scroll to position [60, 0]
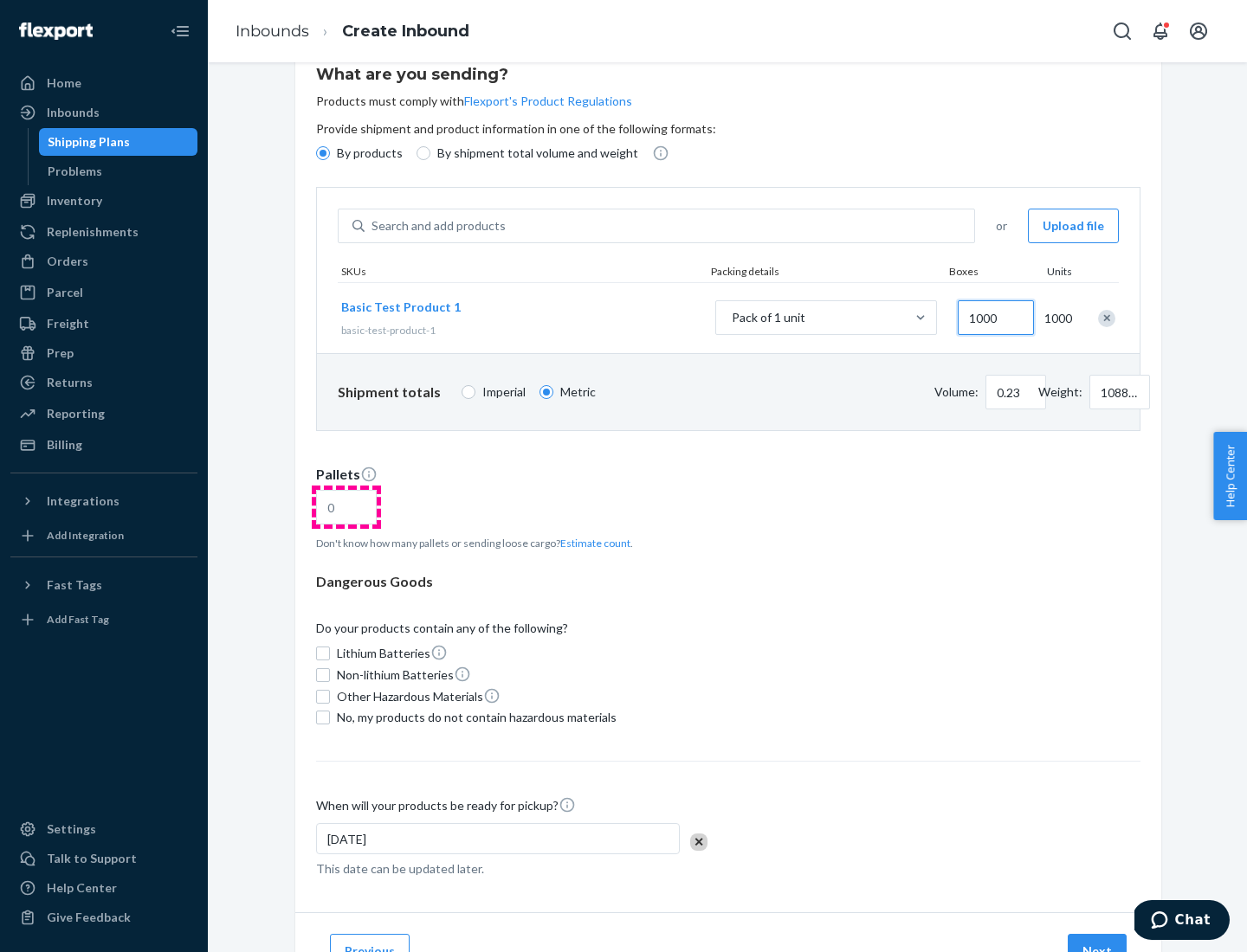
type input "1000"
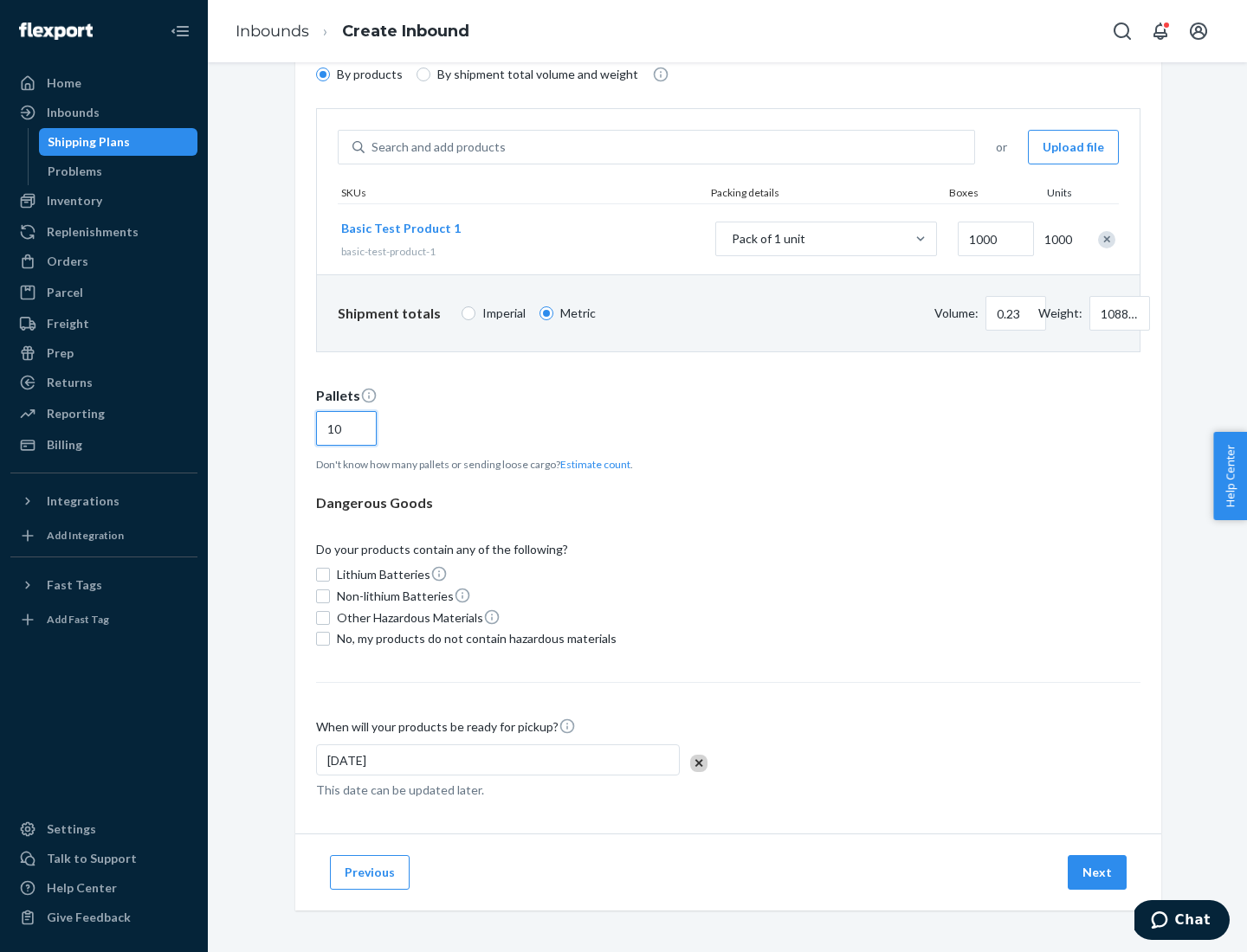
type input "10"
click at [474, 639] on span "No, my products do not contain hazardous materials" at bounding box center [477, 640] width 280 height 18
click at [330, 639] on input "No, my products do not contain hazardous materials" at bounding box center [323, 639] width 14 height 14
checkbox input "true"
click at [1098, 873] on button "Next" at bounding box center [1097, 872] width 59 height 34
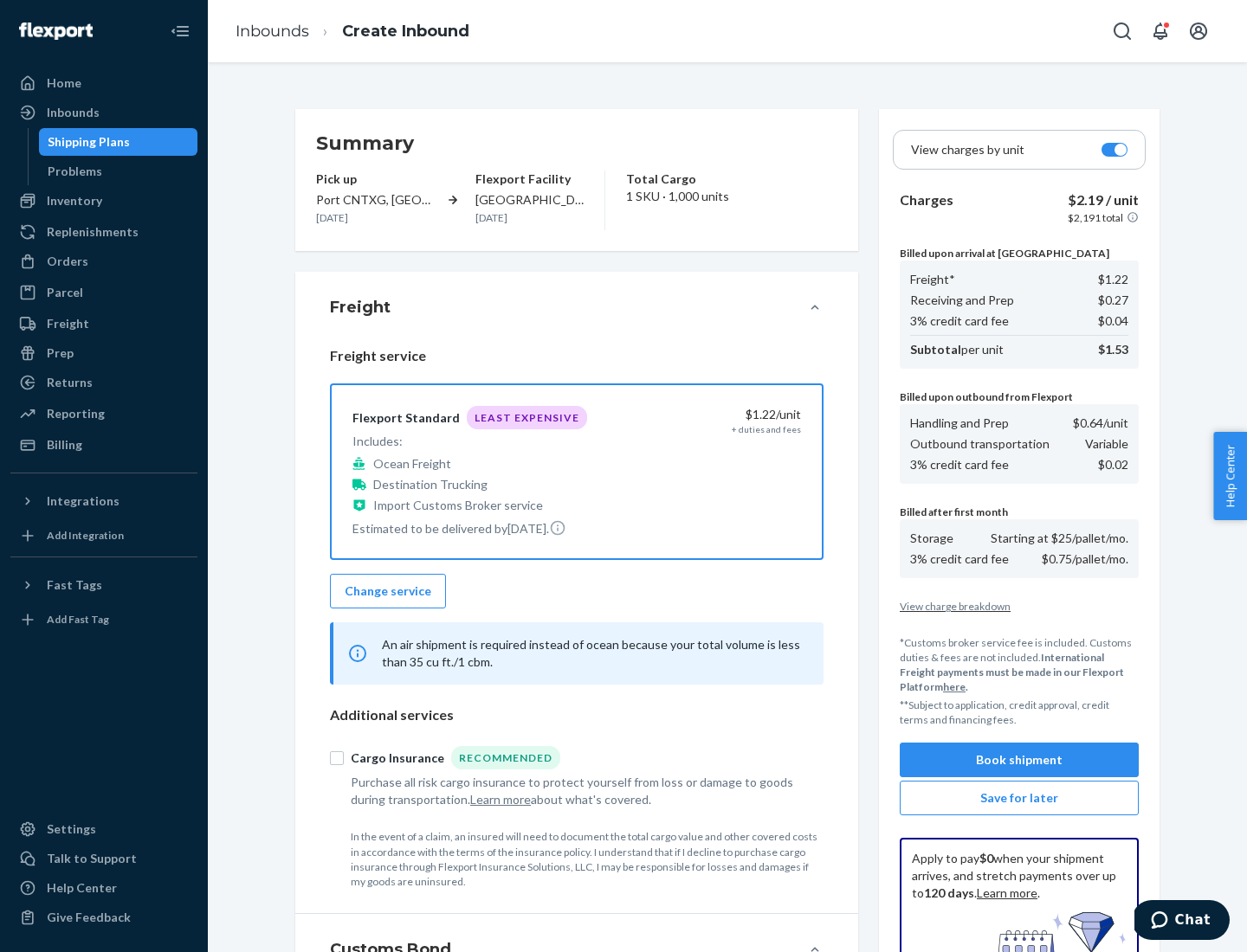
scroll to position [253, 0]
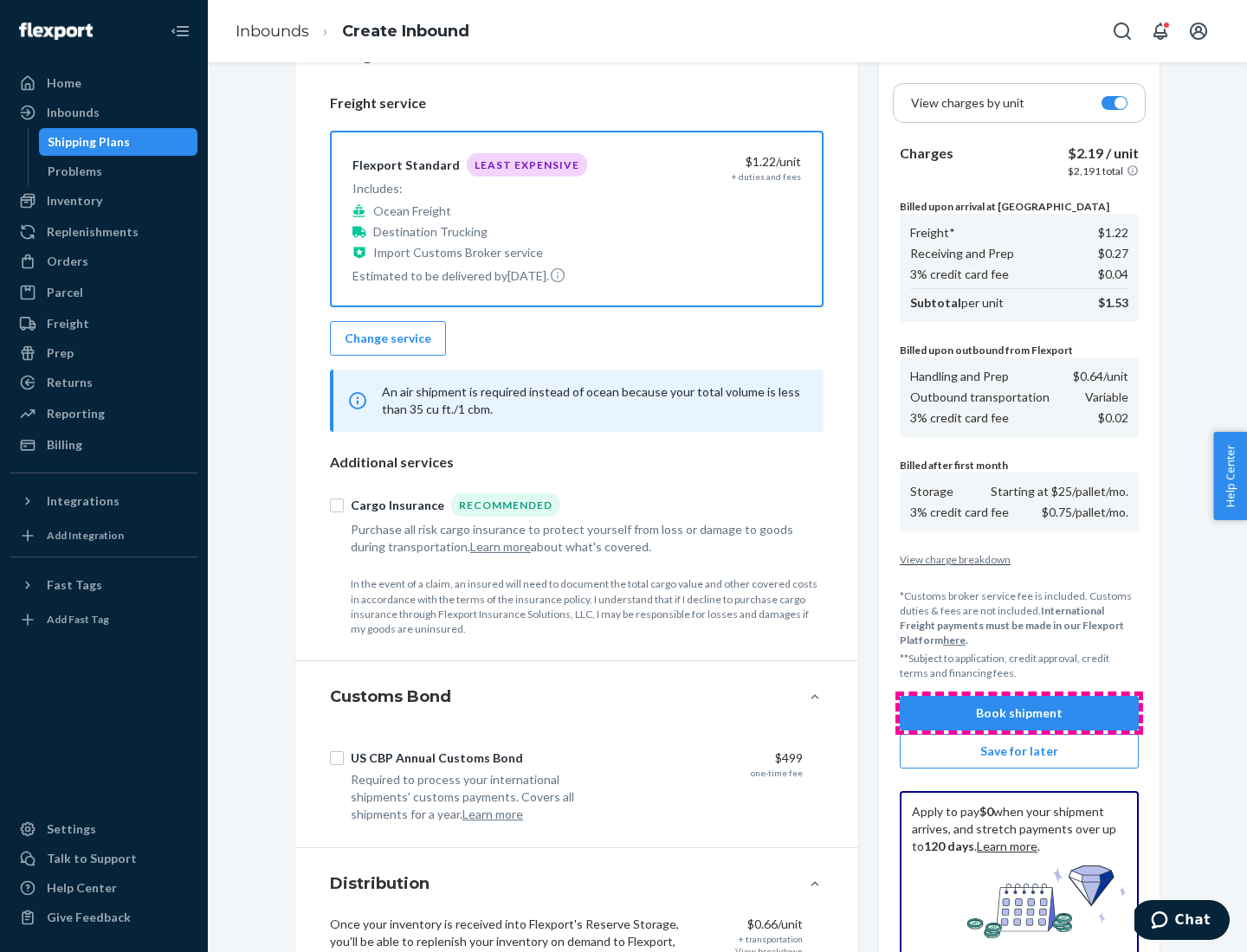
click at [1019, 713] on button "Book shipment" at bounding box center [1019, 713] width 239 height 34
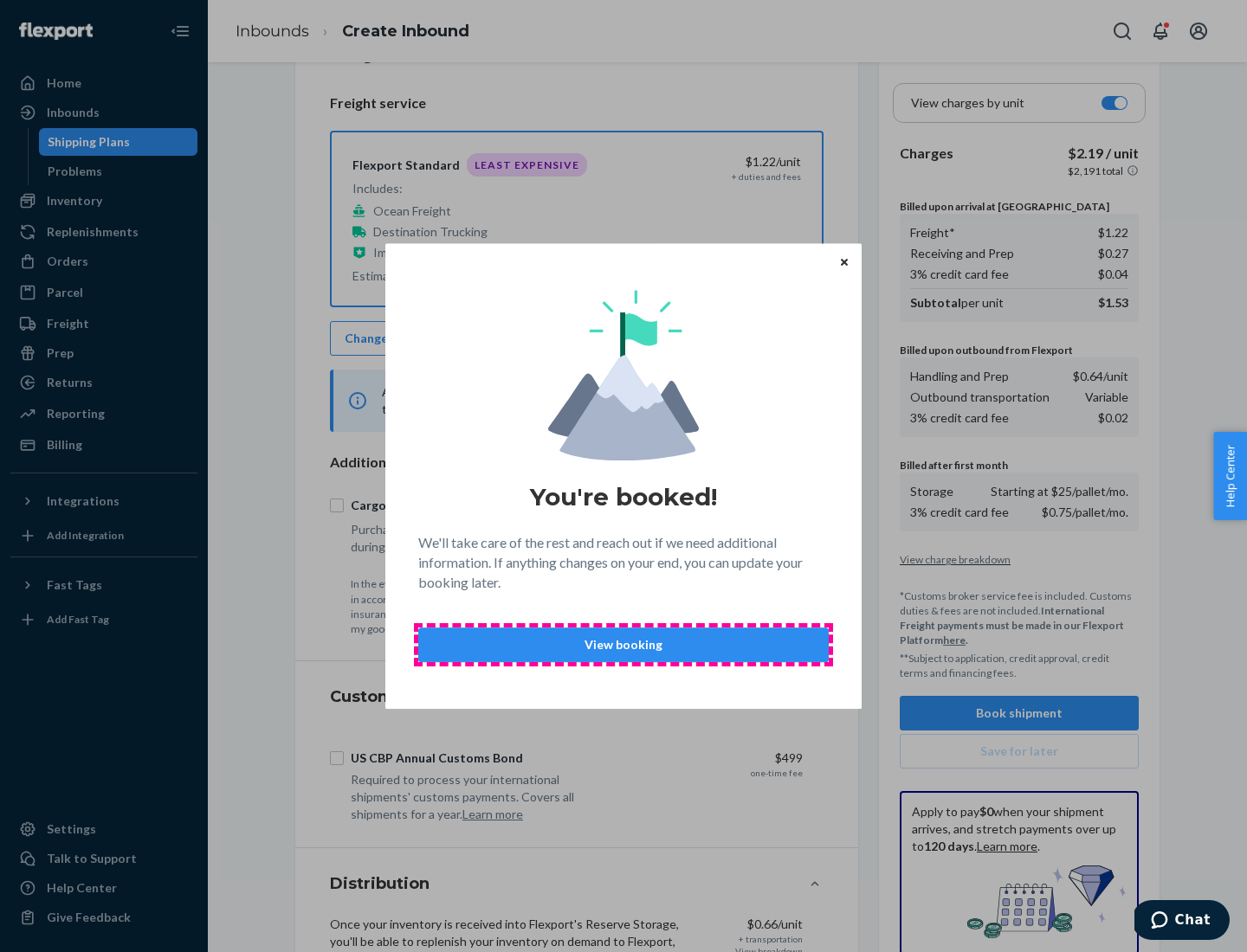
click at [623, 644] on p "View booking" at bounding box center [623, 645] width 381 height 18
